Goal: Transaction & Acquisition: Obtain resource

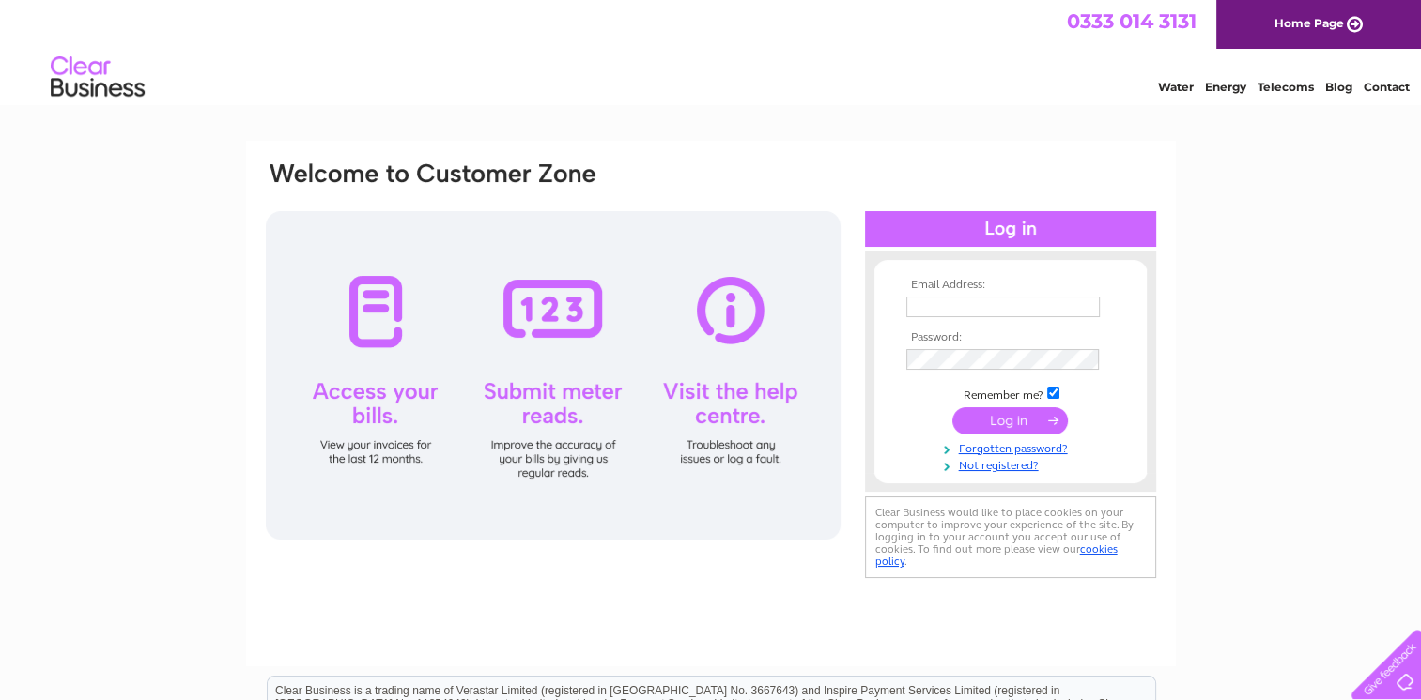
type input "saflrb@yahoo.co.uk"
click at [997, 423] on input "submit" at bounding box center [1009, 420] width 115 height 26
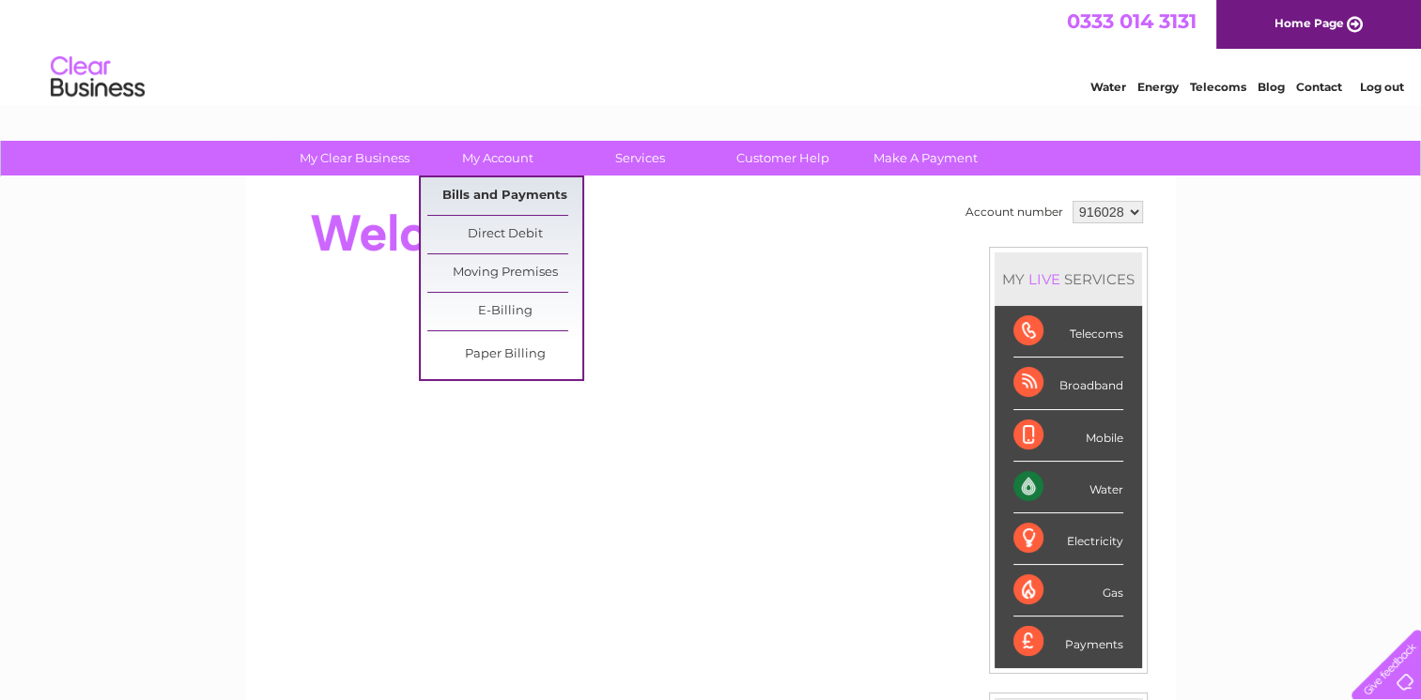
click at [487, 186] on link "Bills and Payments" at bounding box center [504, 196] width 155 height 38
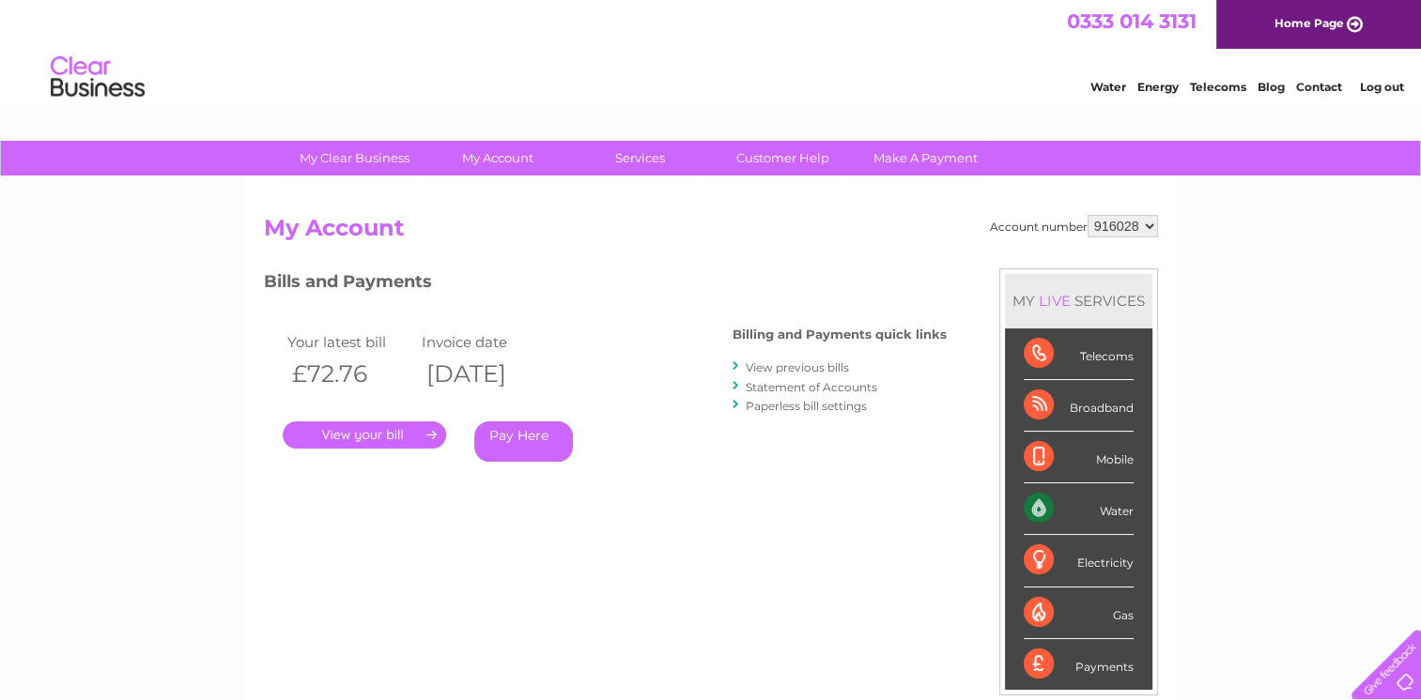
click at [369, 443] on link "." at bounding box center [364, 435] width 163 height 27
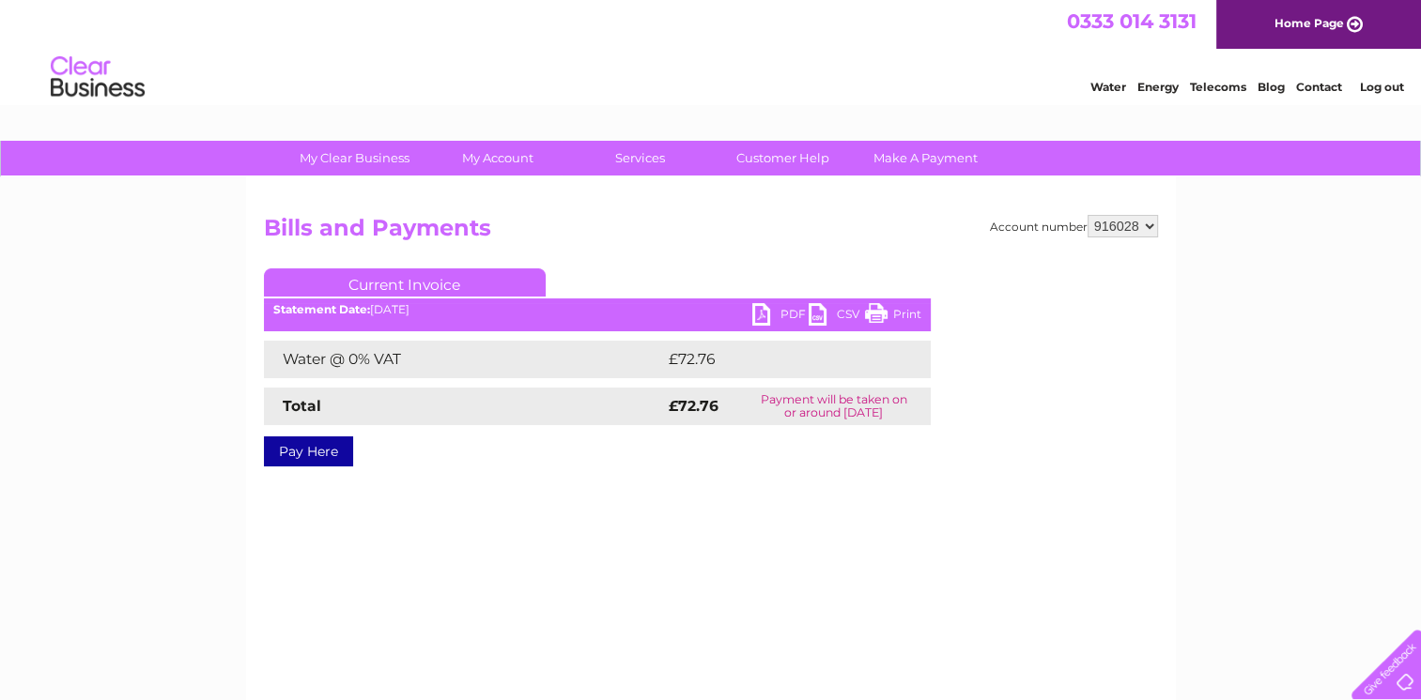
click at [785, 316] on link "PDF" at bounding box center [780, 316] width 56 height 27
